Goal: Navigation & Orientation: Find specific page/section

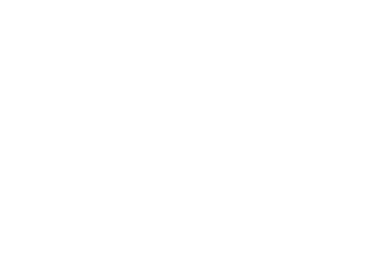
click at [188, 0] on html at bounding box center [196, 0] width 392 height 0
drag, startPoint x: 231, startPoint y: 34, endPoint x: 247, endPoint y: 20, distance: 21.3
click at [231, 0] on html at bounding box center [196, 0] width 392 height 0
